Goal: Task Accomplishment & Management: Use online tool/utility

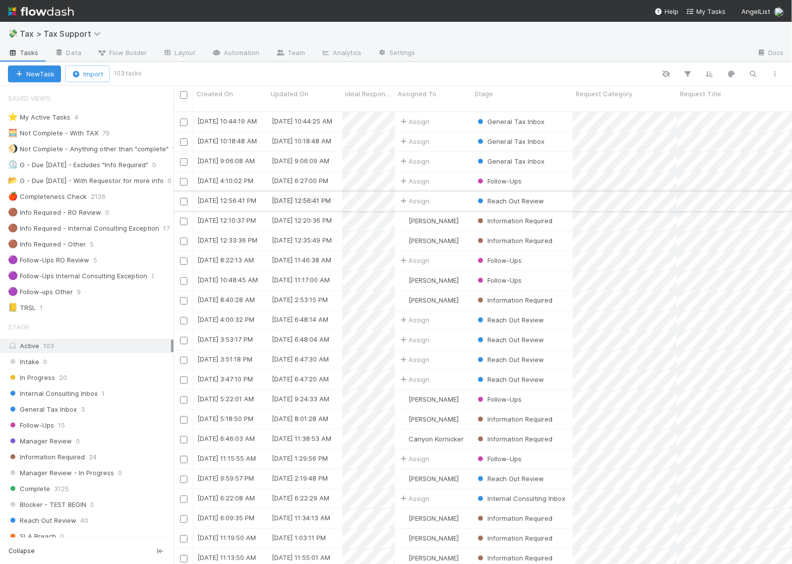
scroll to position [451, 609]
click at [82, 427] on div "Follow-Ups 15" at bounding box center [91, 425] width 166 height 12
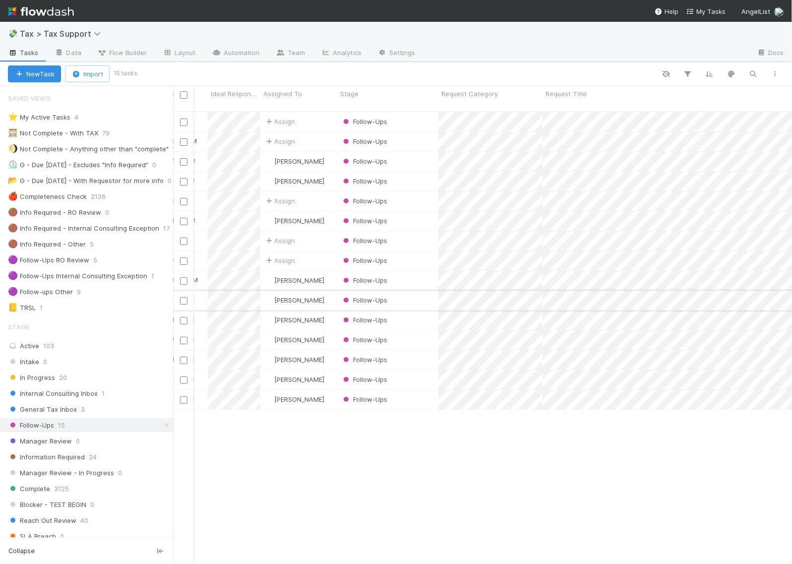
click at [418, 290] on div "Follow-Ups" at bounding box center [387, 299] width 101 height 19
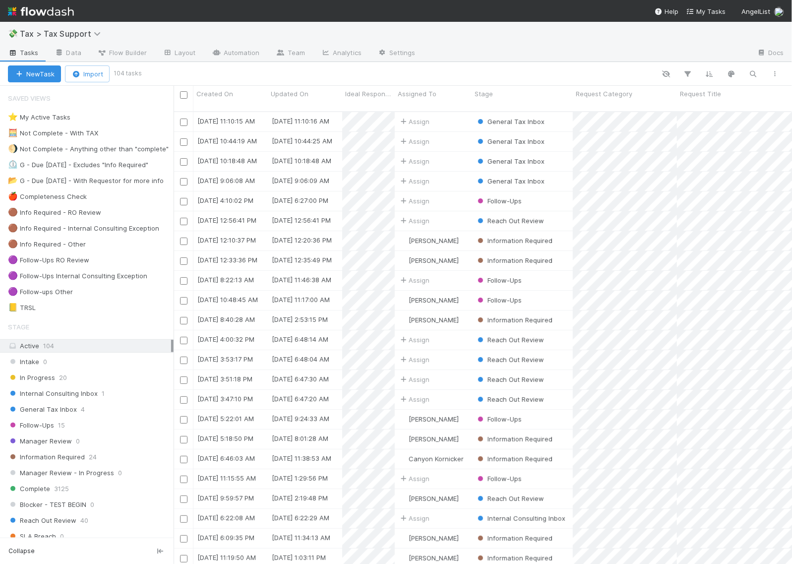
scroll to position [451, 609]
click at [70, 8] on img at bounding box center [41, 11] width 66 height 17
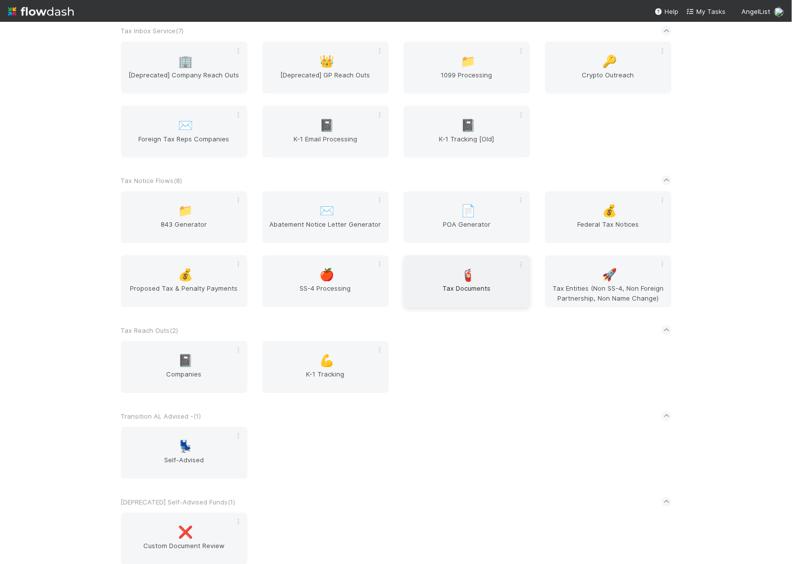
scroll to position [2310, 0]
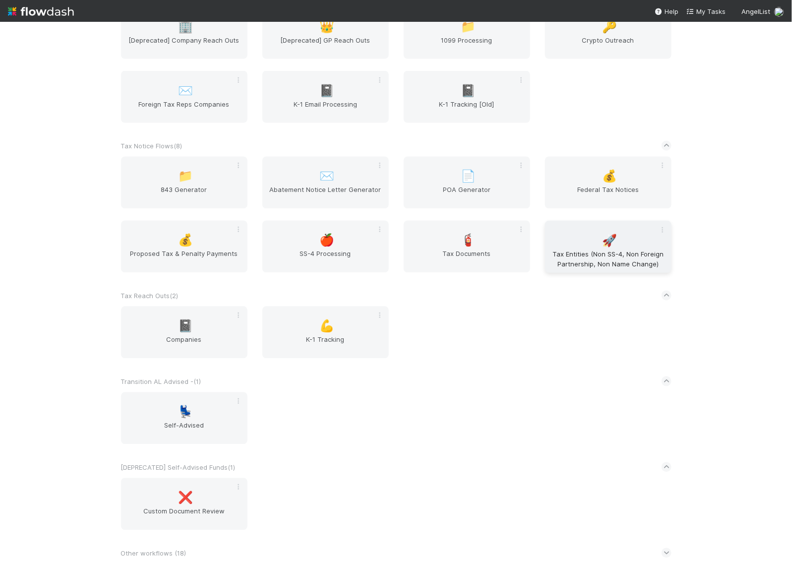
click at [595, 239] on div "🚀 Tax Entities (Non SS-4, Non Foreign Partnership, Non Name Change)" at bounding box center [608, 247] width 126 height 52
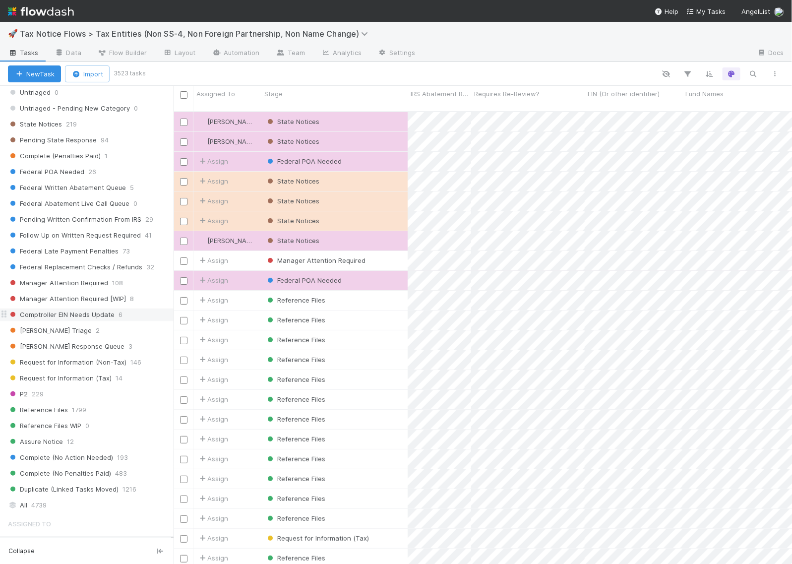
scroll to position [445, 0]
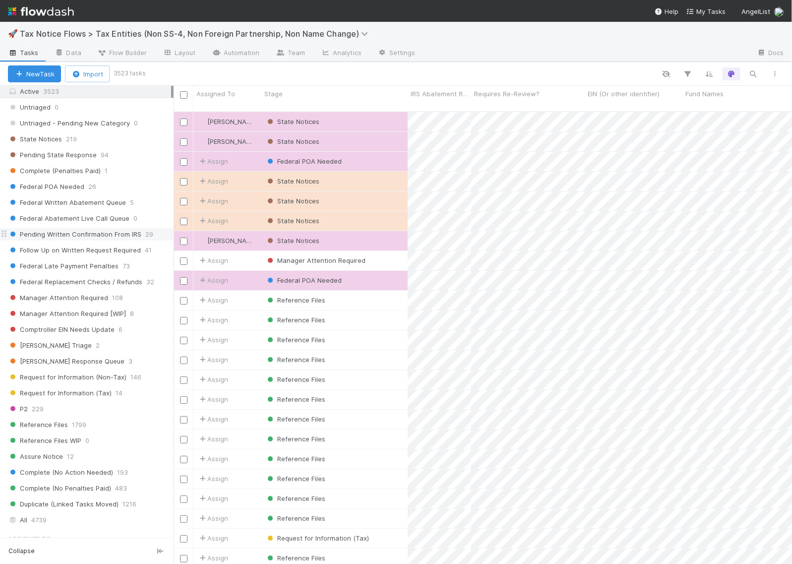
click at [82, 240] on span "Pending Written Confirmation From IRS" at bounding box center [74, 234] width 133 height 12
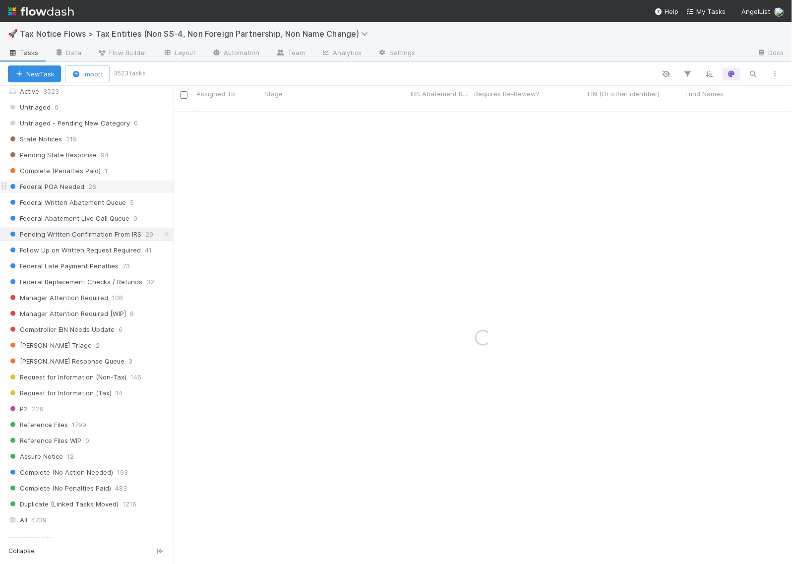
click at [72, 193] on span "Federal POA Needed" at bounding box center [46, 186] width 76 height 12
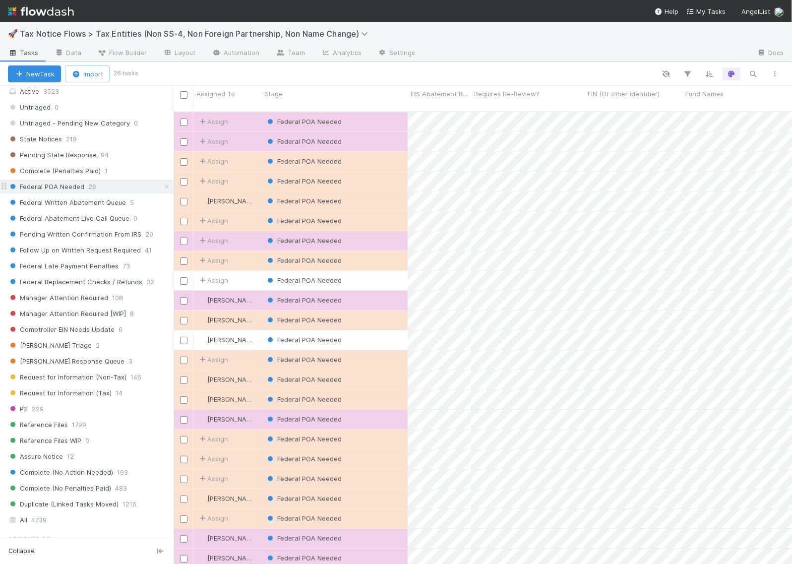
scroll to position [451, 609]
click at [704, 92] on span "Fund Names" at bounding box center [704, 94] width 38 height 10
click at [713, 110] on div "Sort A → Z" at bounding box center [732, 112] width 113 height 15
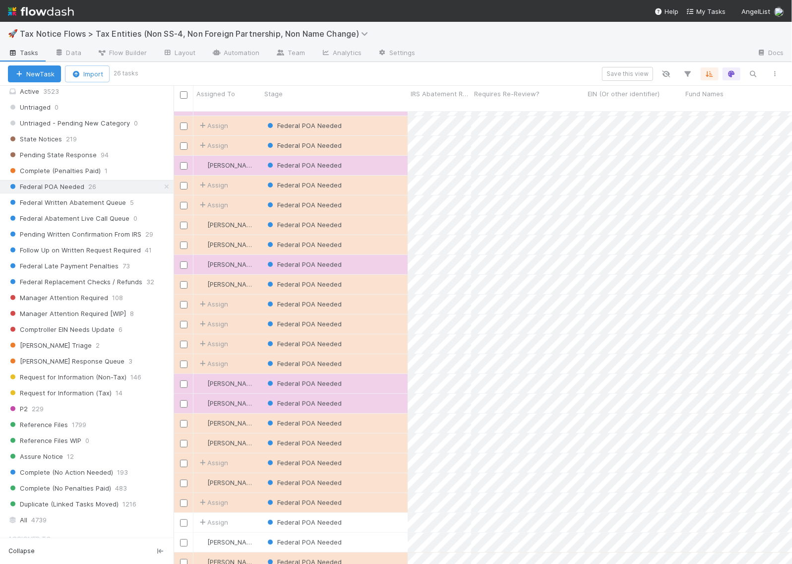
scroll to position [0, 0]
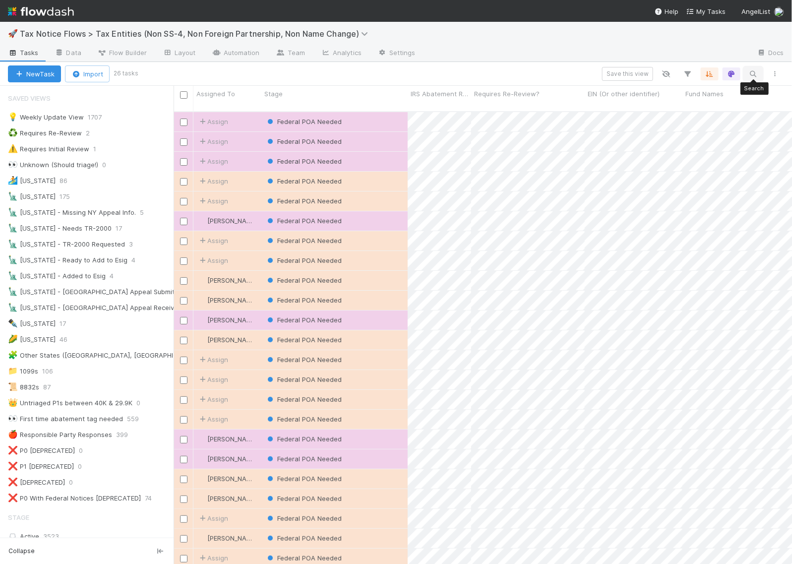
click at [757, 70] on icon "button" at bounding box center [753, 73] width 10 height 9
click at [757, 56] on icon "button" at bounding box center [757, 57] width 10 height 6
click at [684, 75] on icon "button" at bounding box center [688, 73] width 10 height 9
click at [542, 100] on button "Add Filter" at bounding box center [535, 104] width 297 height 14
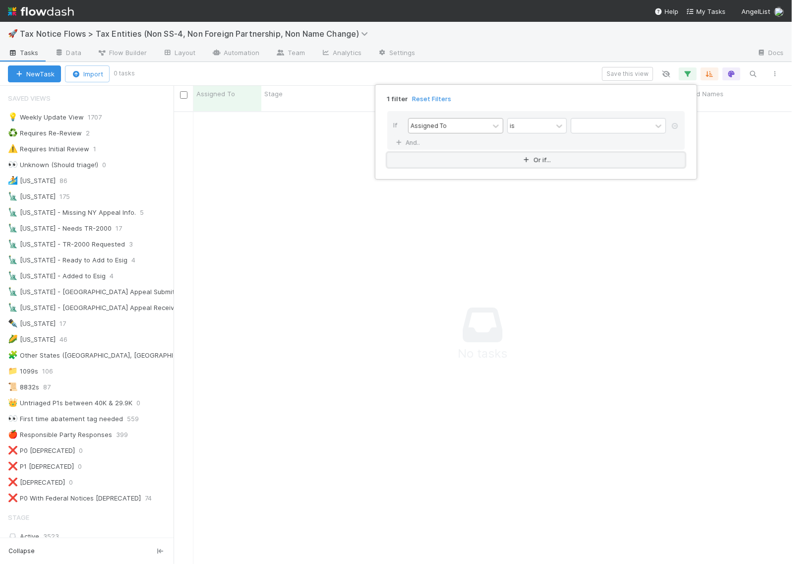
scroll to position [442, 600]
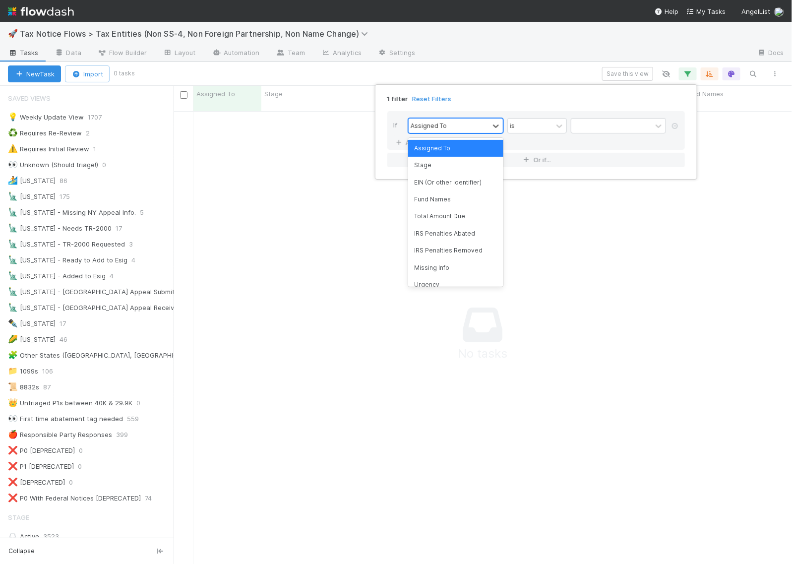
click at [459, 129] on div "Assigned To" at bounding box center [448, 125] width 80 height 14
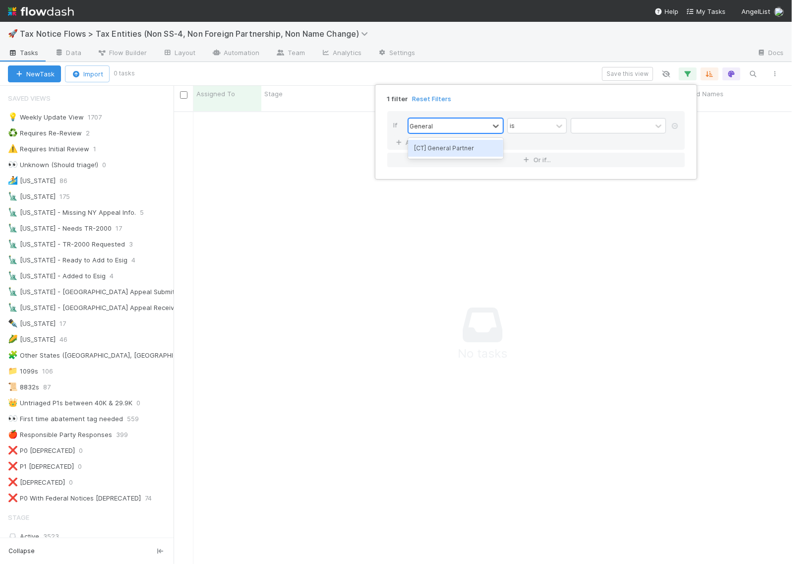
type input "General"
click at [472, 145] on div "[CT] General Partner" at bounding box center [455, 148] width 95 height 17
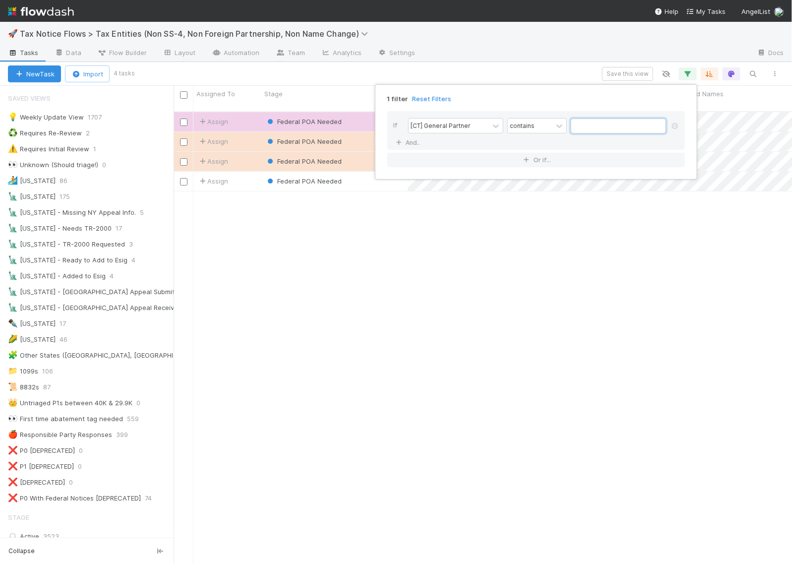
click at [616, 120] on input "text" at bounding box center [618, 125] width 95 height 15
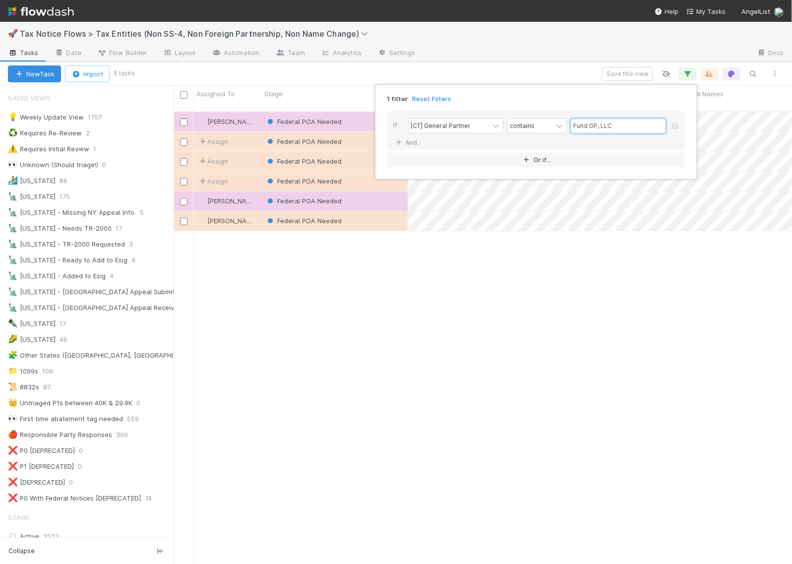
scroll to position [451, 609]
type input "Fund GP, LLC"
click at [564, 68] on div "1 filter Reset Filters If [CT] General Partner contains Fund GP, LLC And.. Or i…" at bounding box center [396, 282] width 792 height 564
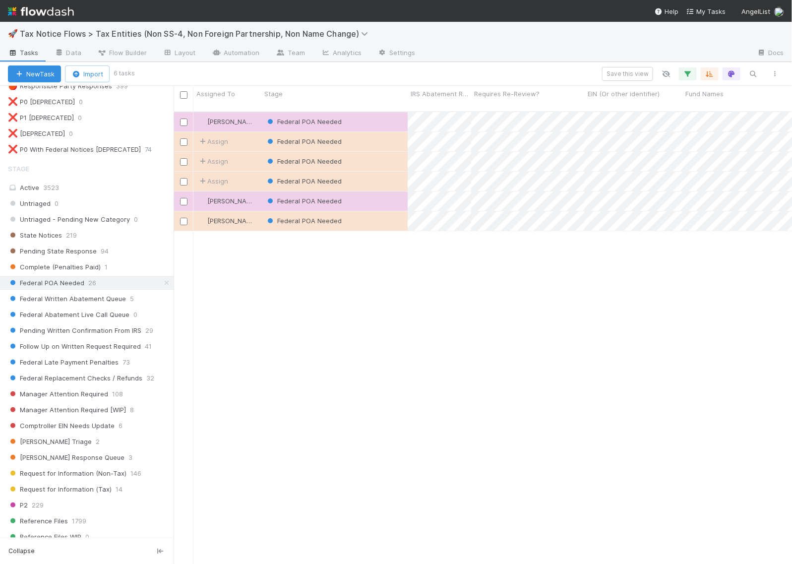
scroll to position [569, 0]
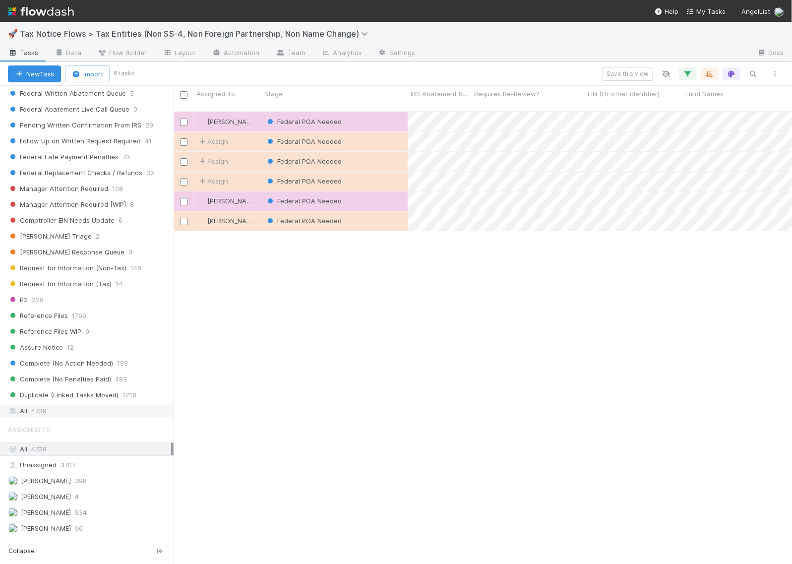
click at [60, 409] on div "All 4739" at bounding box center [89, 410] width 163 height 12
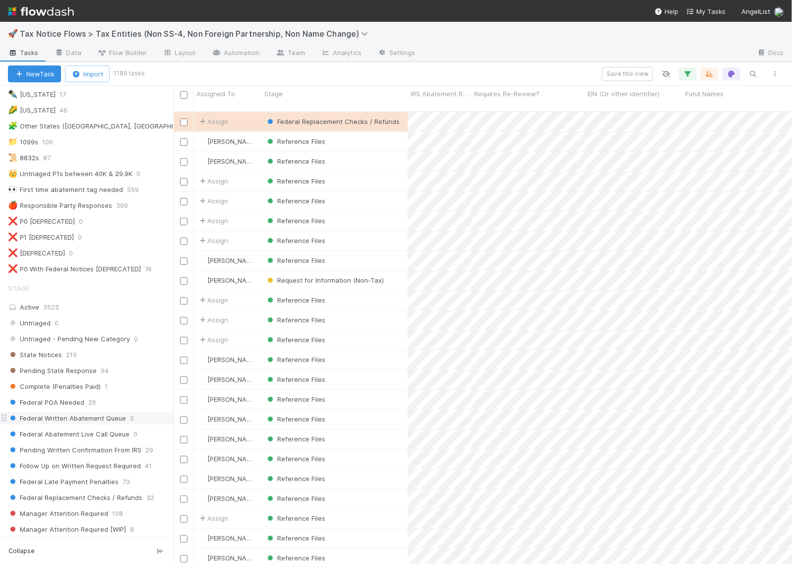
scroll to position [321, 0]
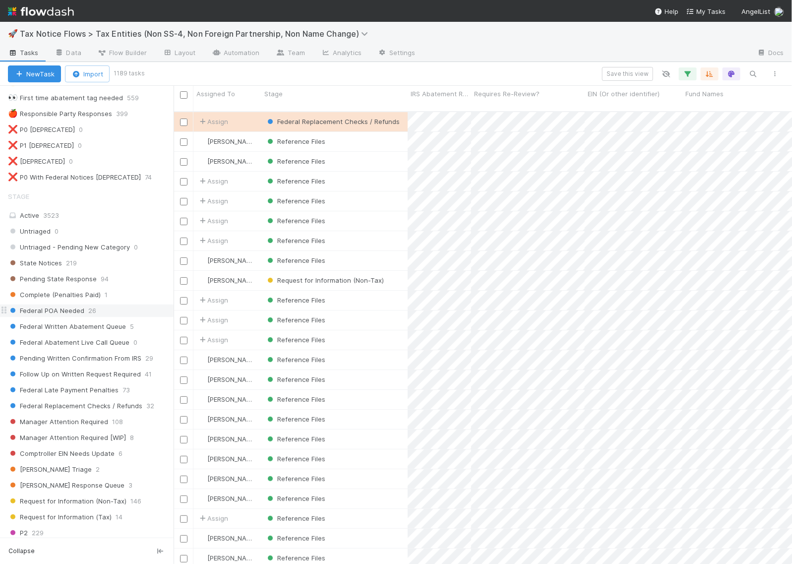
click at [70, 316] on span "Federal POA Needed" at bounding box center [46, 310] width 76 height 12
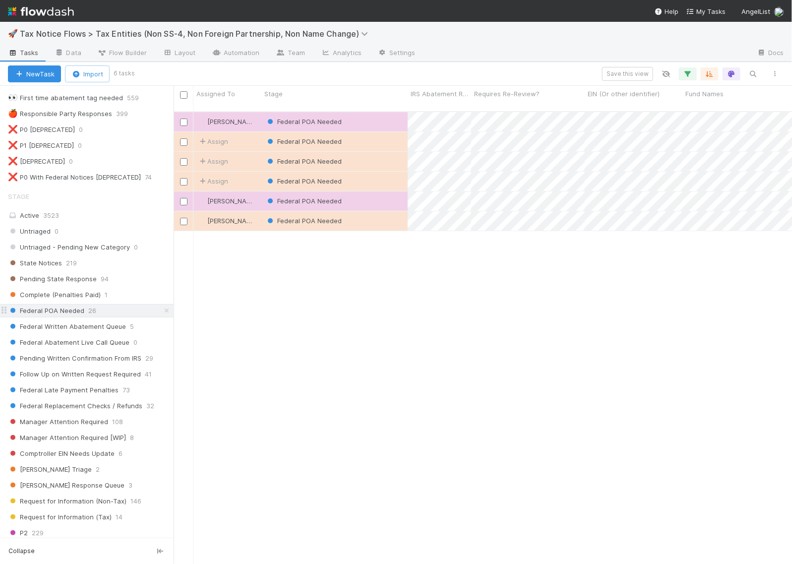
scroll to position [451, 609]
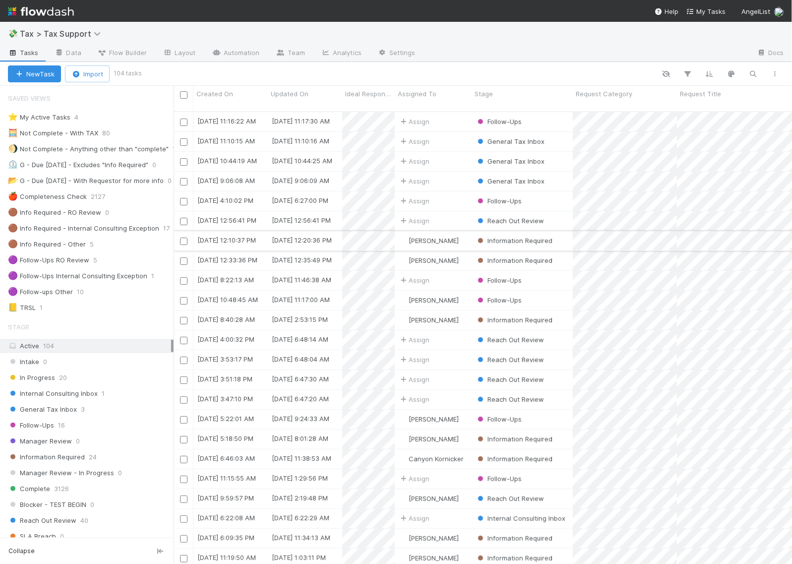
scroll to position [451, 609]
